Goal: Information Seeking & Learning: Learn about a topic

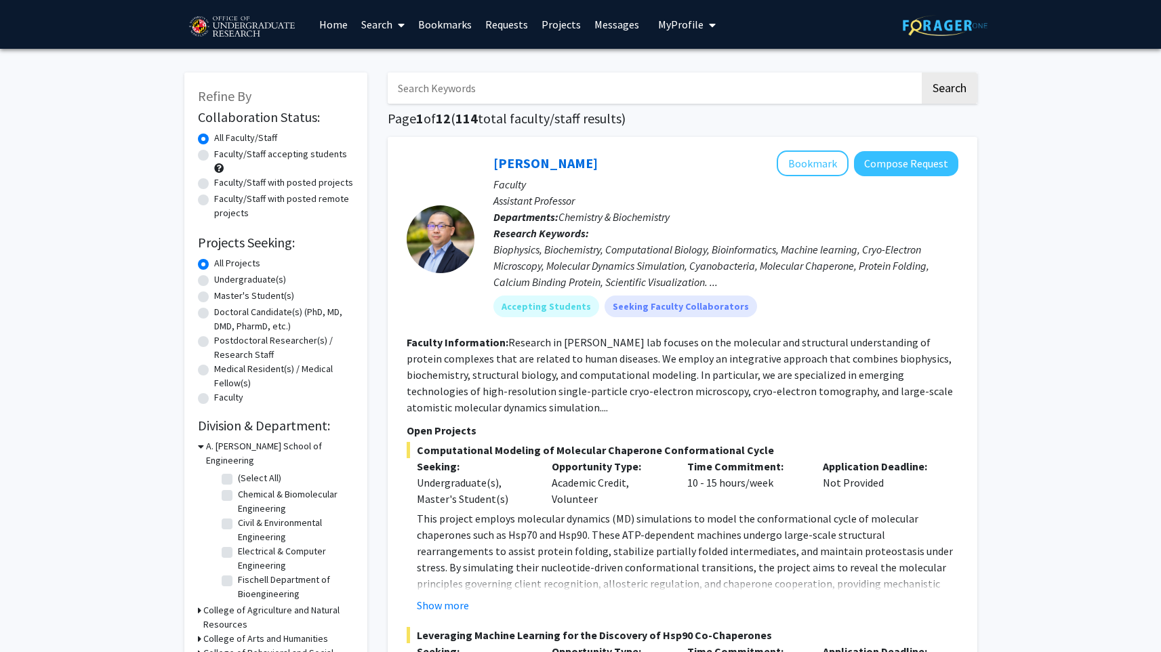
click at [214, 279] on label "Undergraduate(s)" at bounding box center [250, 279] width 72 height 14
click at [214, 279] on input "Undergraduate(s)" at bounding box center [218, 276] width 9 height 9
radio input "true"
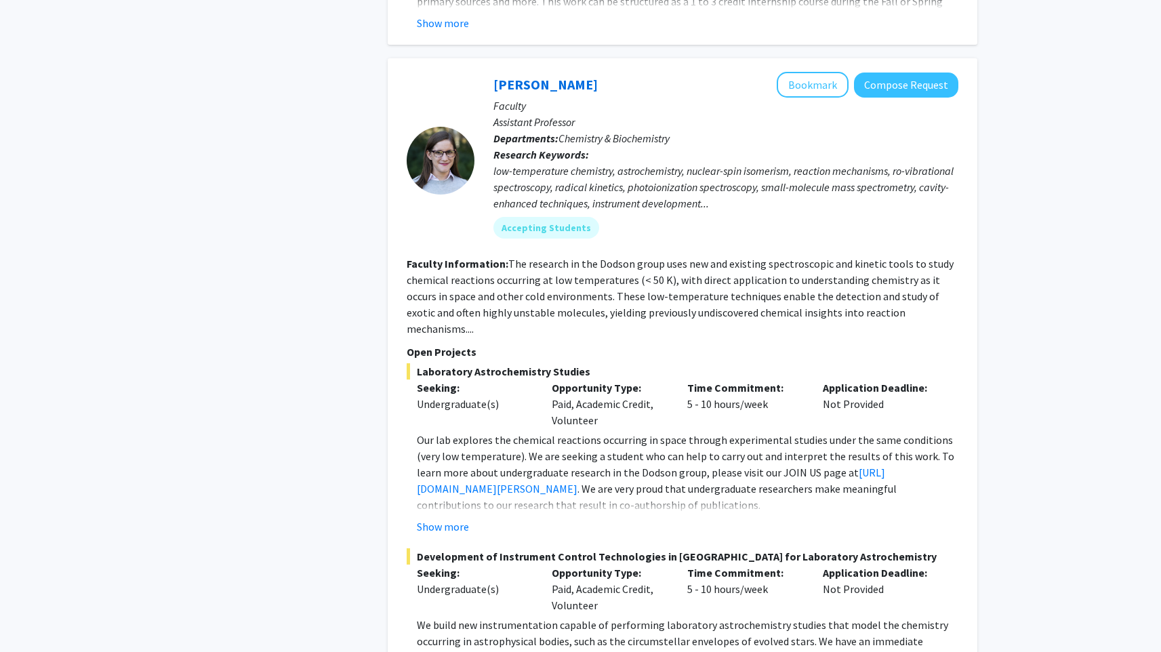
scroll to position [2381, 0]
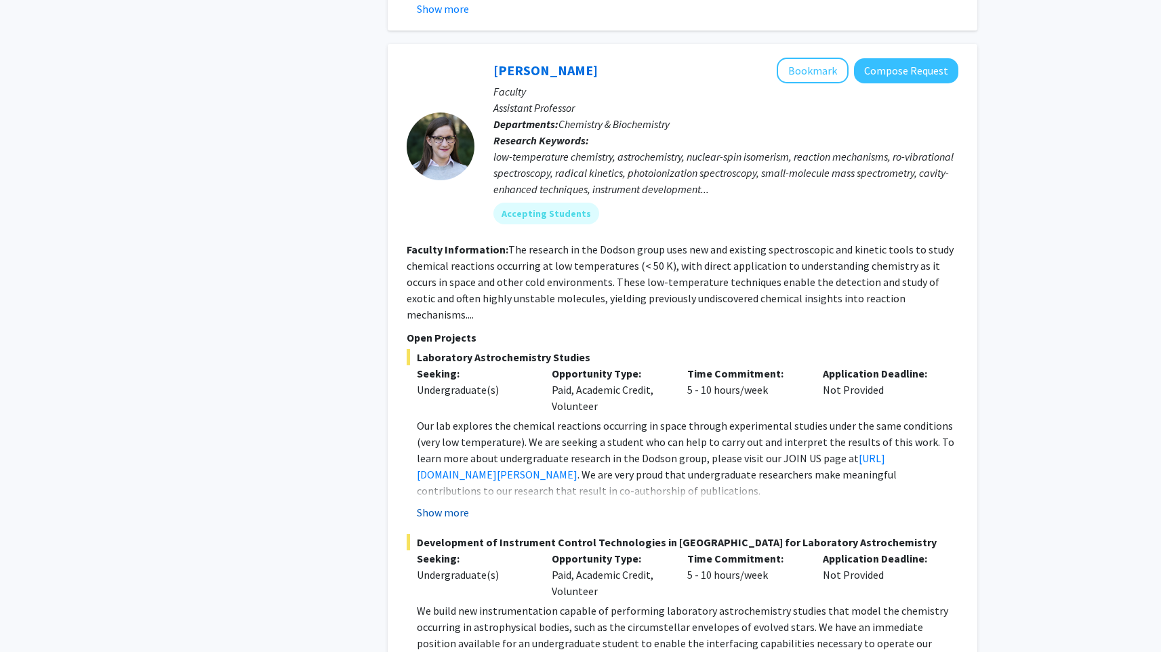
click at [438, 504] on button "Show more" at bounding box center [443, 512] width 52 height 16
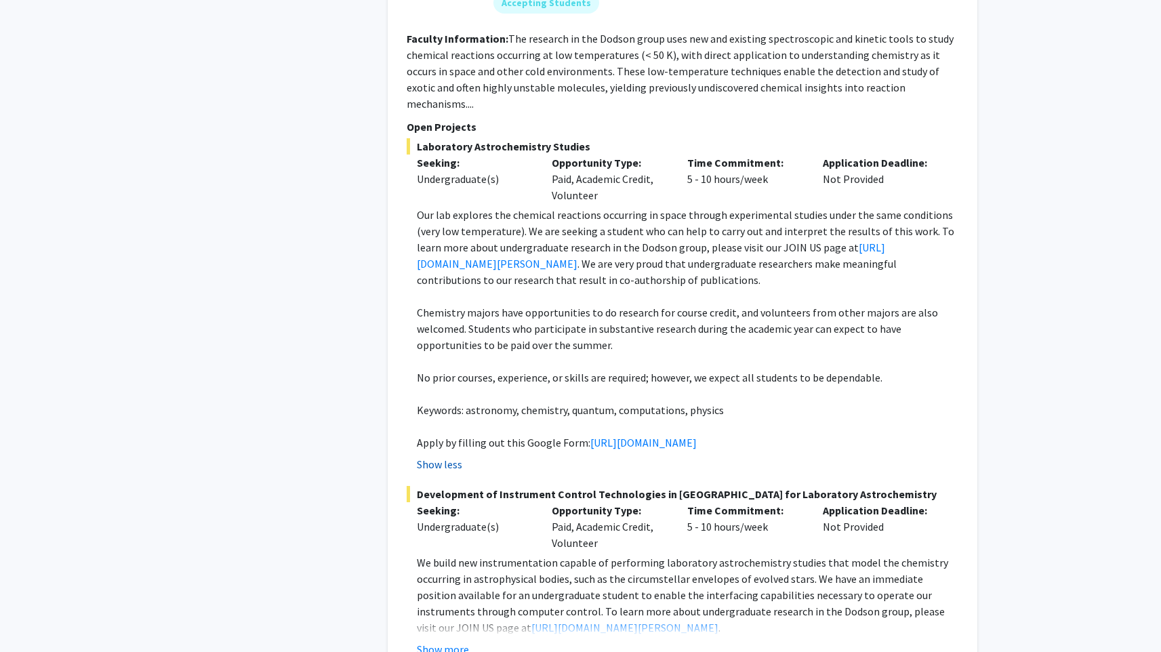
scroll to position [2589, 0]
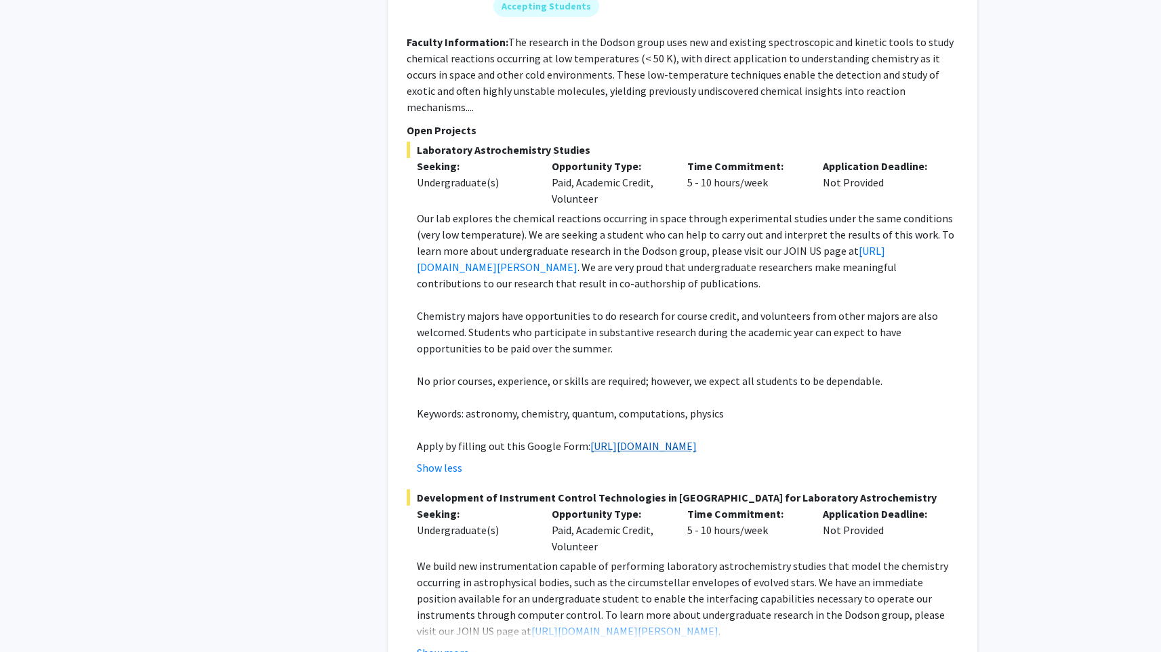
click at [590, 442] on link "[URL][DOMAIN_NAME]" at bounding box center [643, 446] width 106 height 14
